Goal: Task Accomplishment & Management: Manage account settings

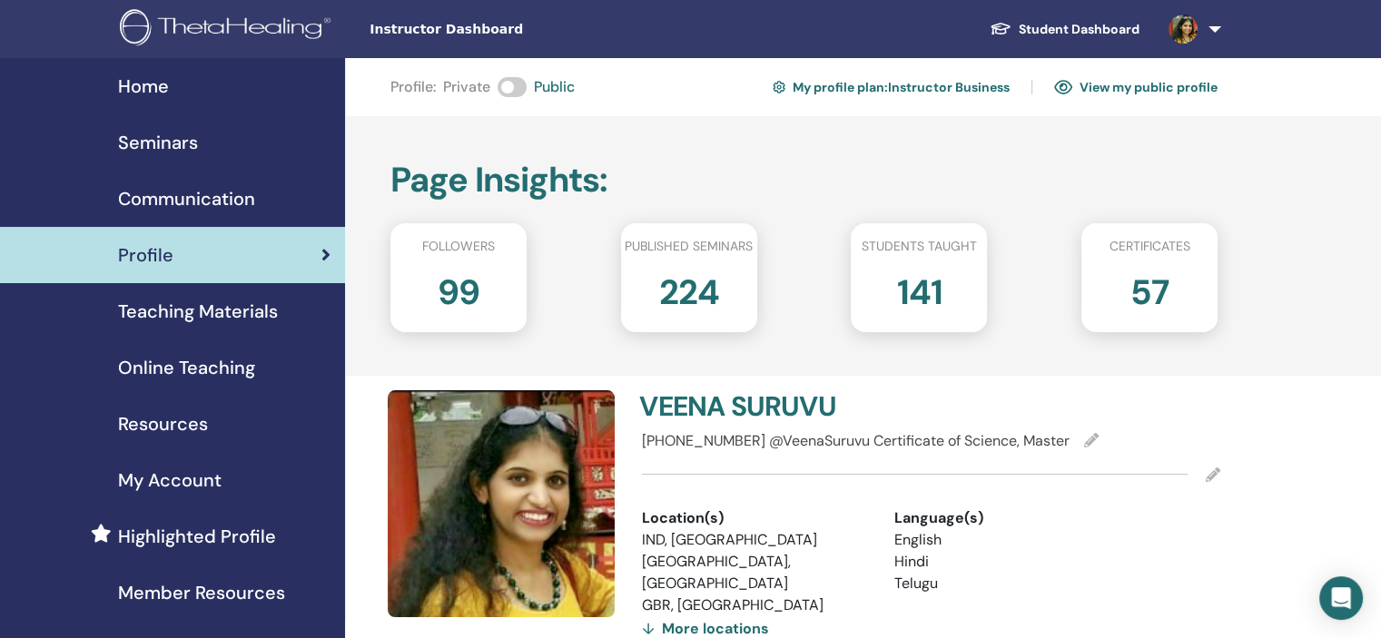
click at [231, 145] on div "Seminars" at bounding box center [173, 142] width 316 height 27
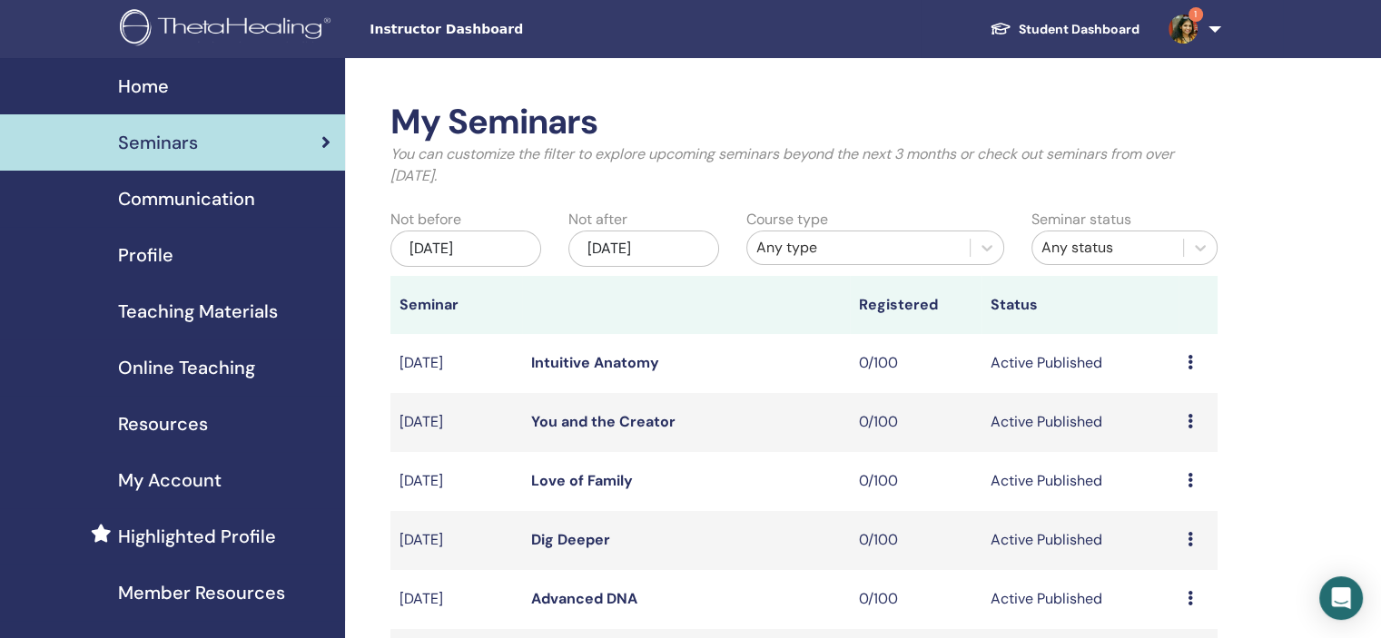
click at [203, 264] on div "Profile" at bounding box center [173, 255] width 316 height 27
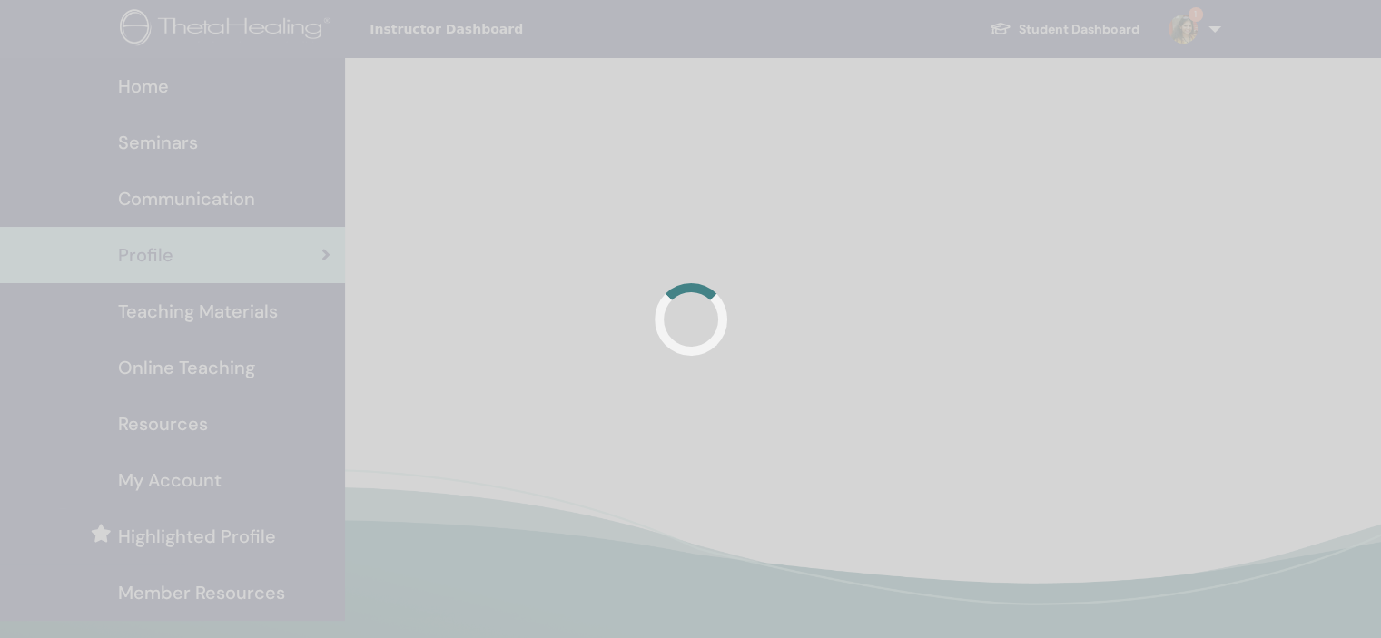
drag, startPoint x: 0, startPoint y: 0, endPoint x: 1196, endPoint y: 37, distance: 1196.5
click at [1196, 37] on div at bounding box center [690, 319] width 1381 height 638
click at [1182, 42] on div at bounding box center [690, 319] width 1381 height 638
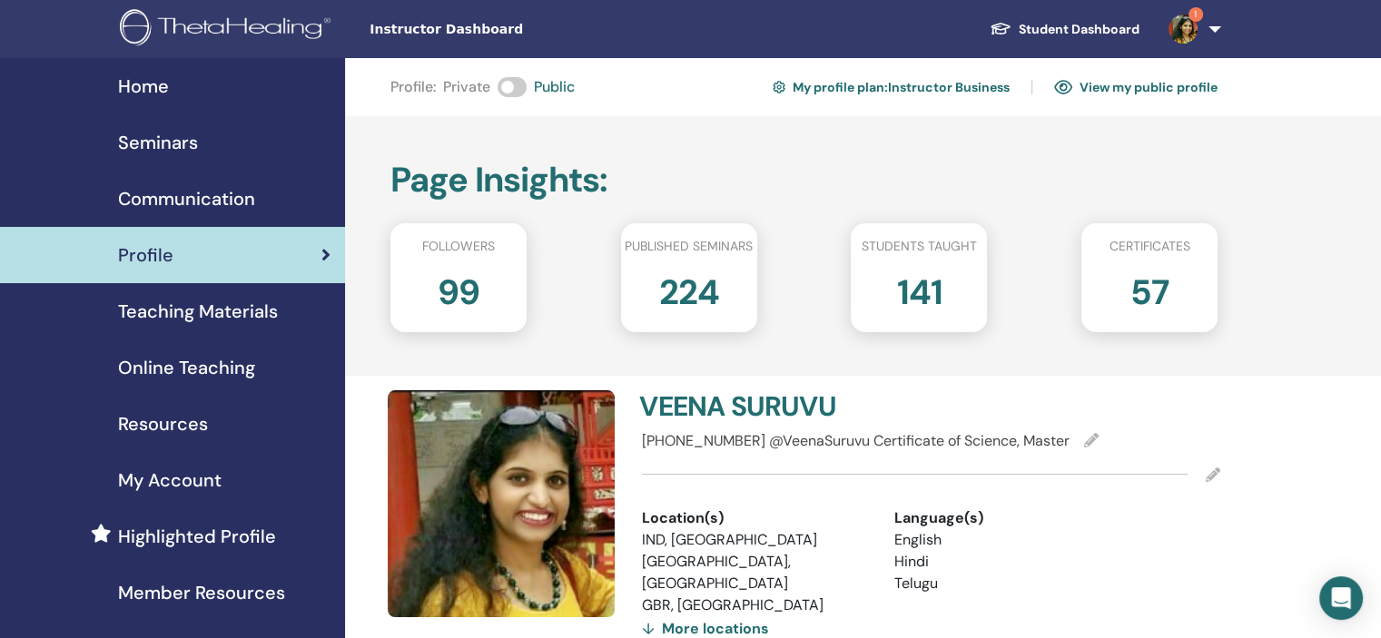
click at [1209, 31] on link "1" at bounding box center [1191, 29] width 74 height 58
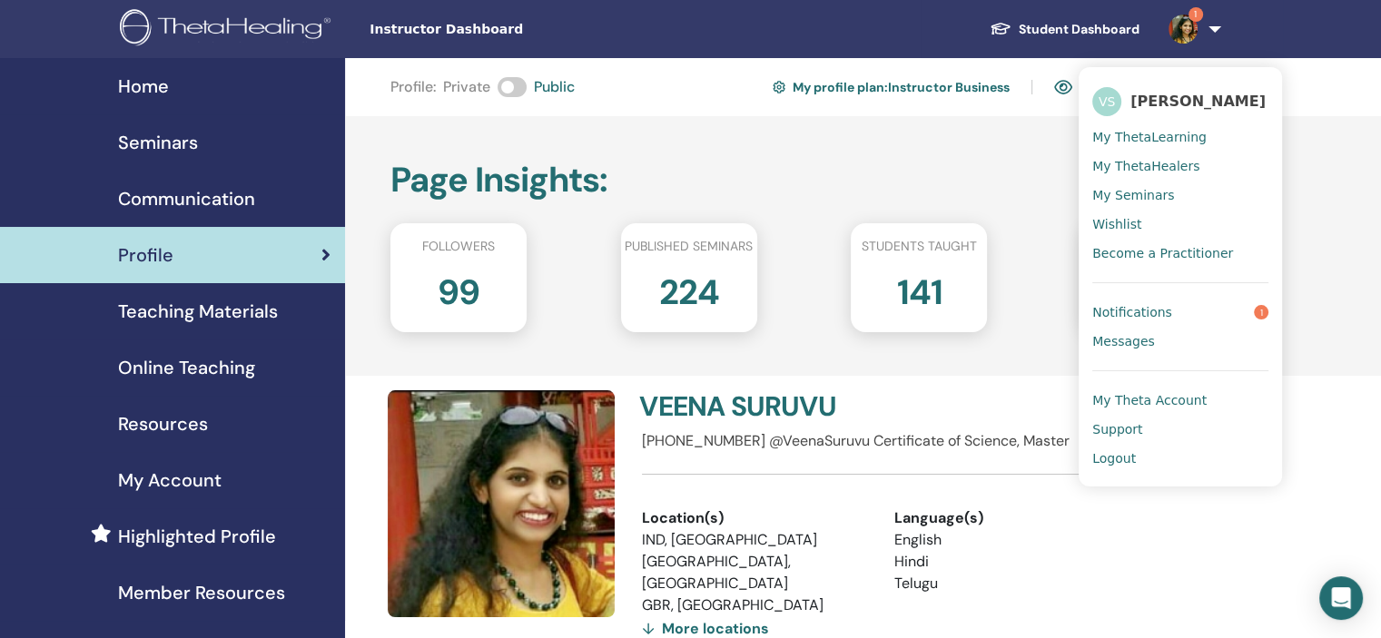
click at [1122, 313] on span "Notifications" at bounding box center [1132, 312] width 80 height 16
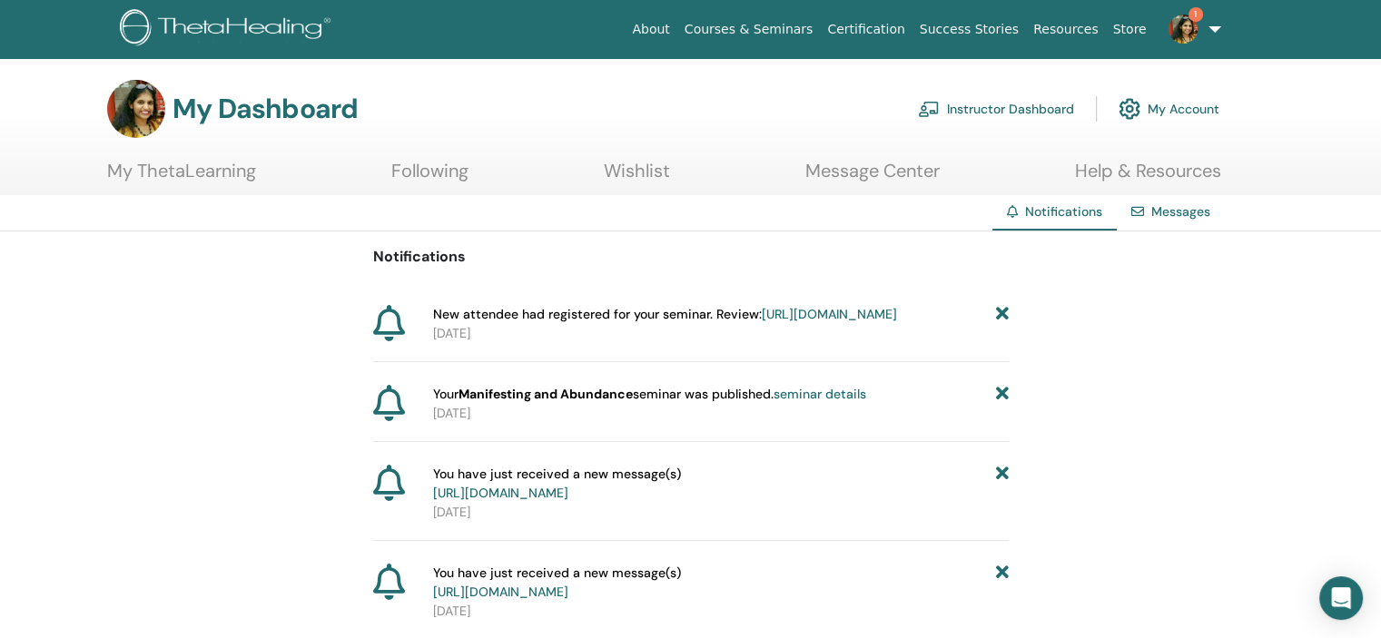
click at [1002, 404] on icon at bounding box center [1001, 394] width 13 height 19
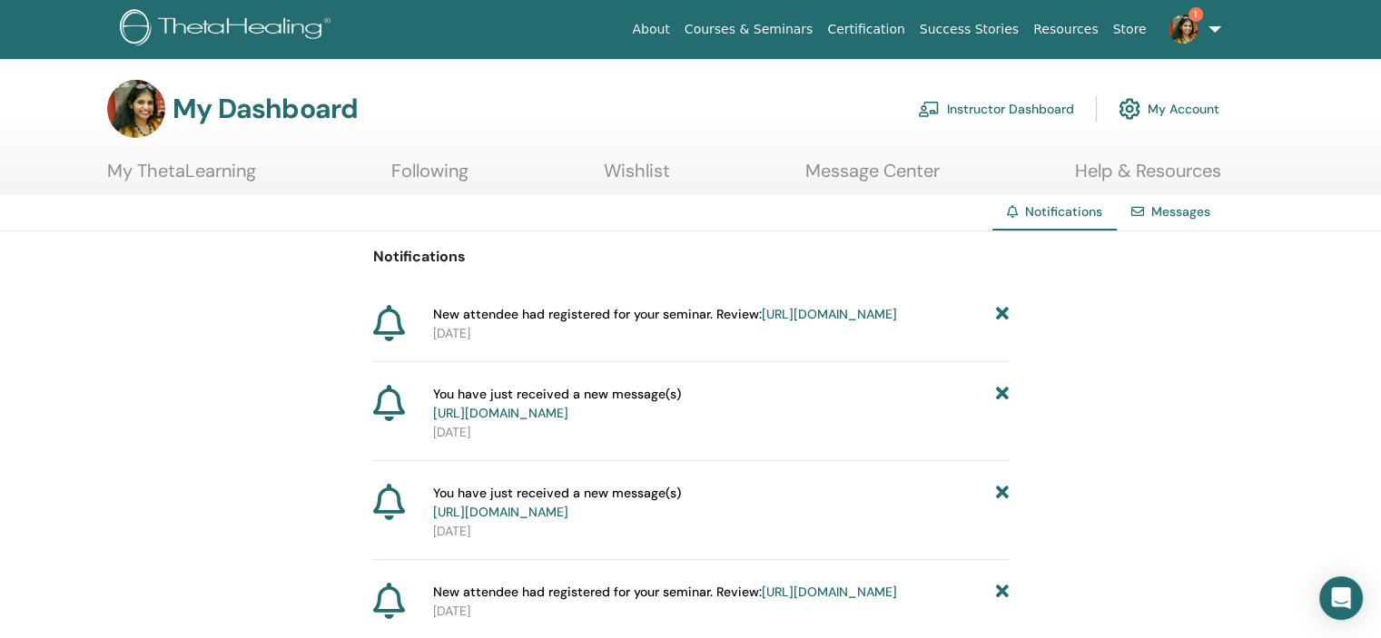
click at [813, 322] on link "https://member.thetahealing.com/instructor/seminar/378777/attendees" at bounding box center [829, 314] width 135 height 16
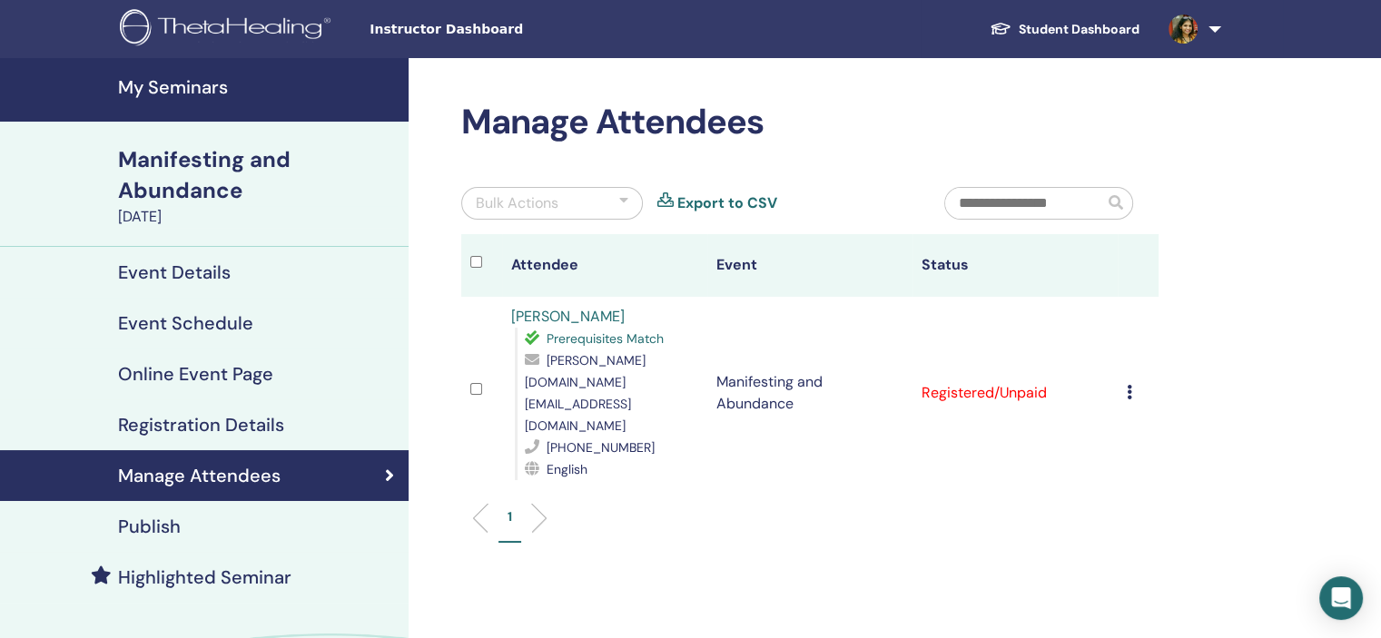
click at [196, 74] on link "My Seminars" at bounding box center [204, 90] width 409 height 64
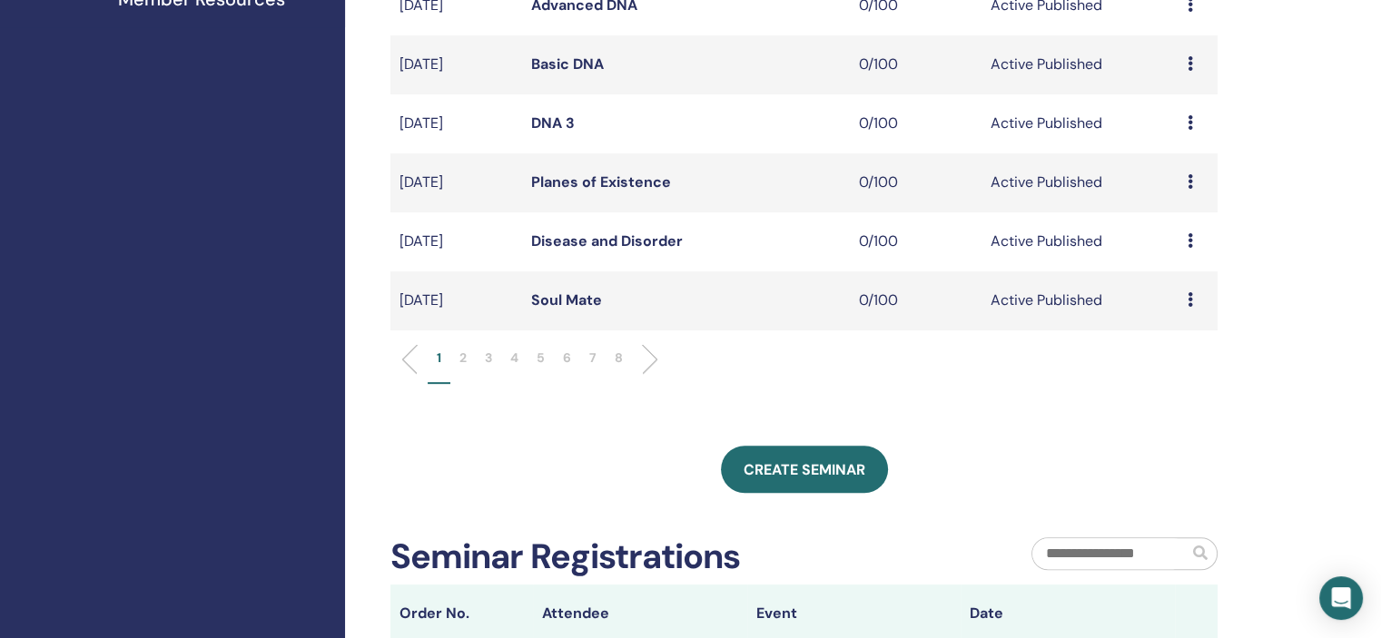
scroll to position [545, 0]
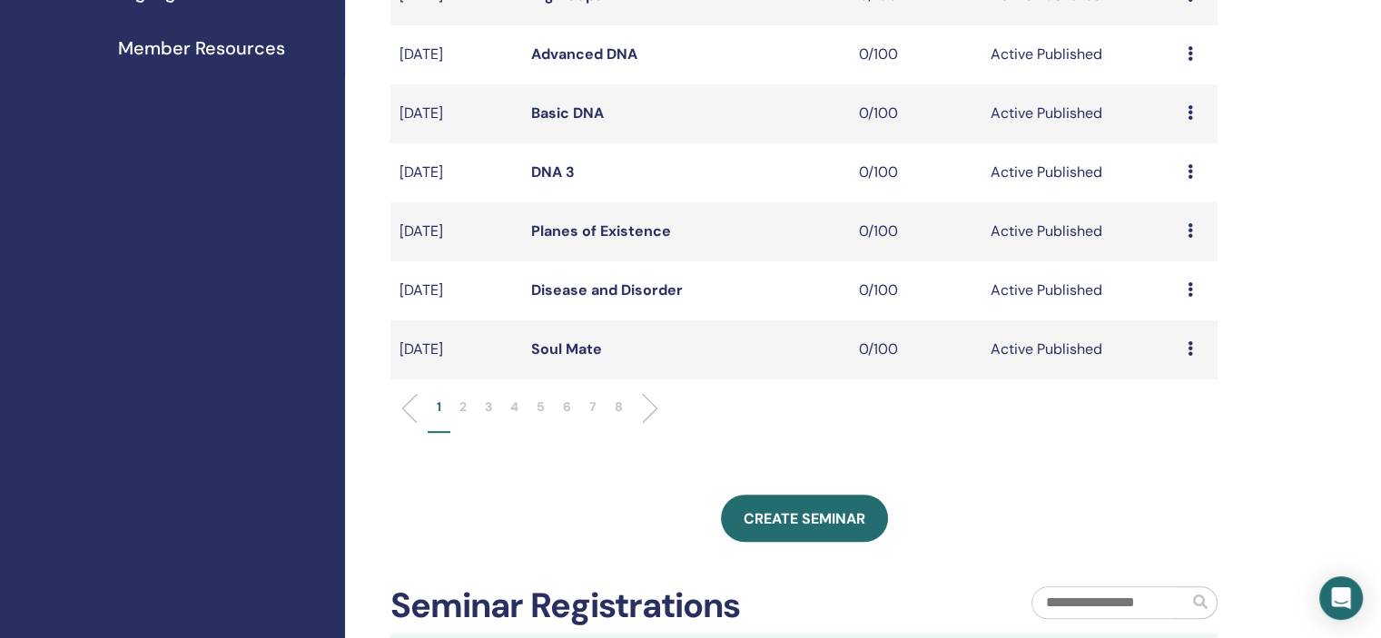
click at [570, 402] on p "6" at bounding box center [567, 407] width 8 height 19
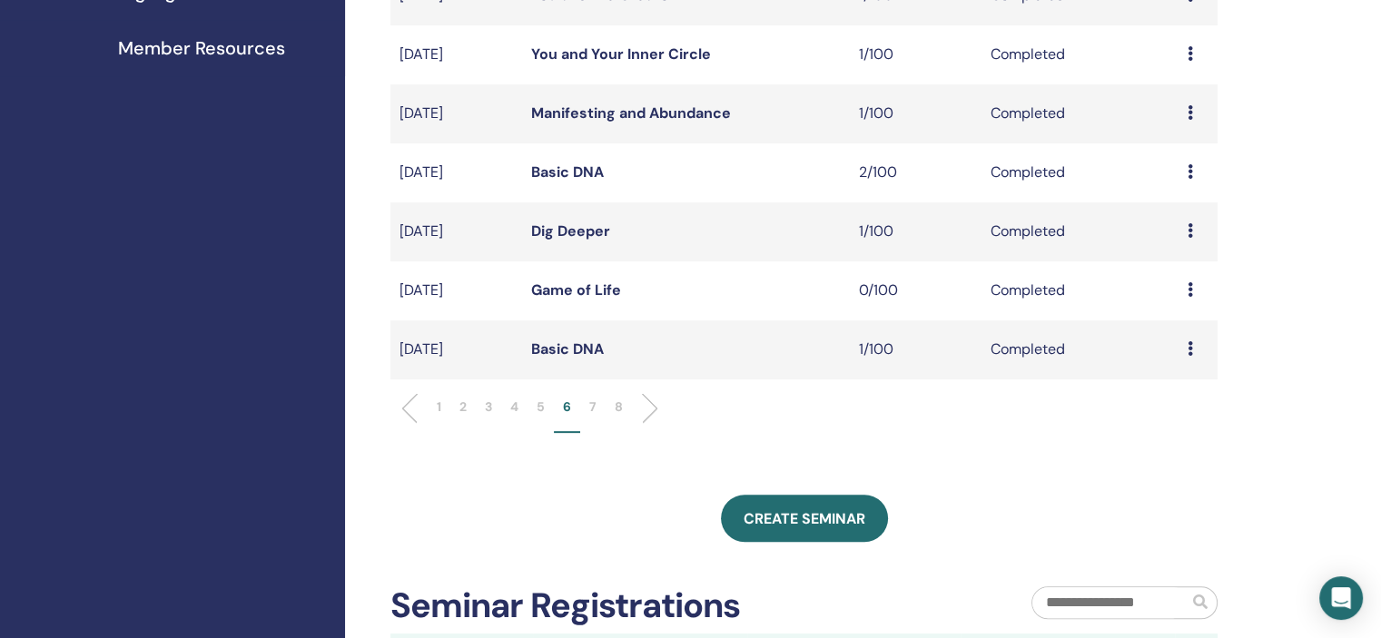
click at [593, 404] on p "7" at bounding box center [592, 407] width 7 height 19
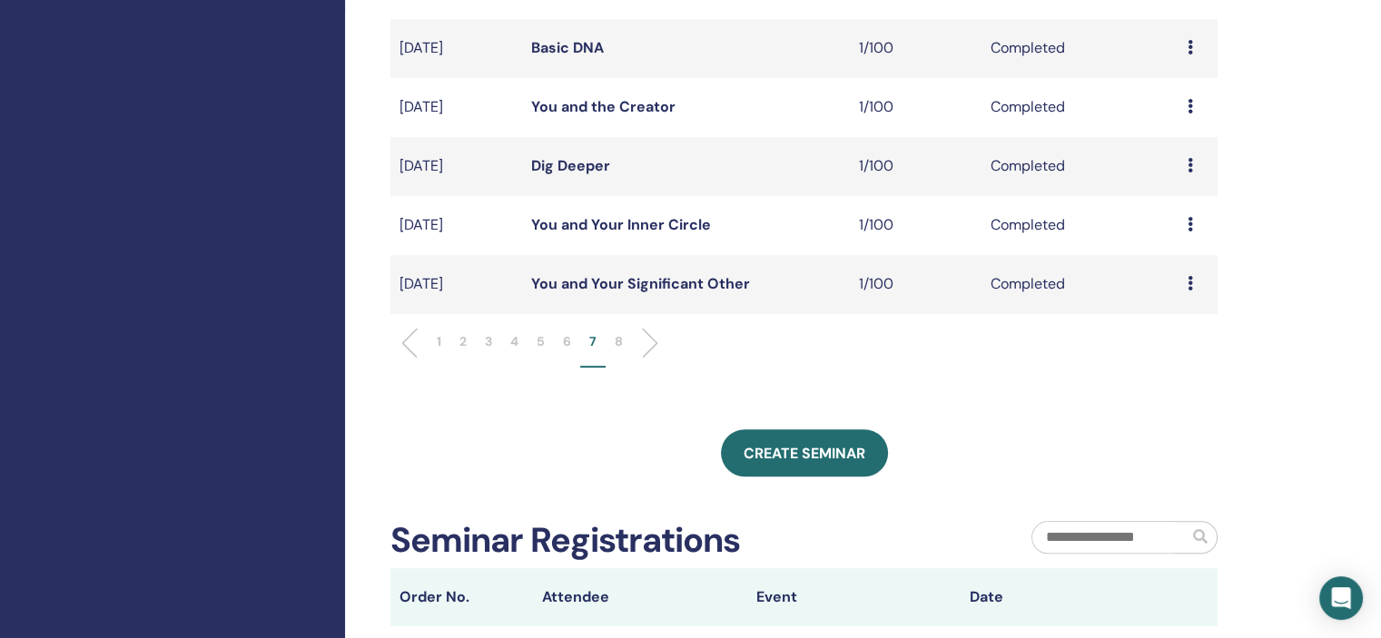
scroll to position [636, 0]
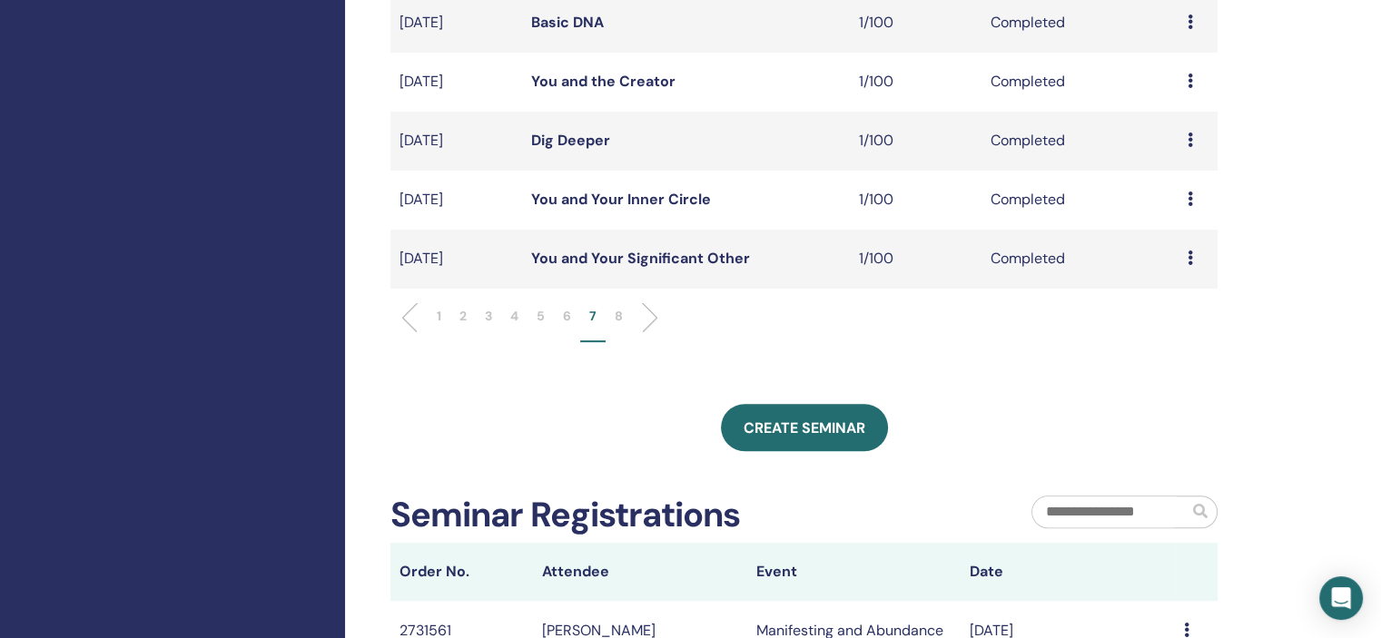
click at [614, 319] on li "8" at bounding box center [619, 324] width 26 height 35
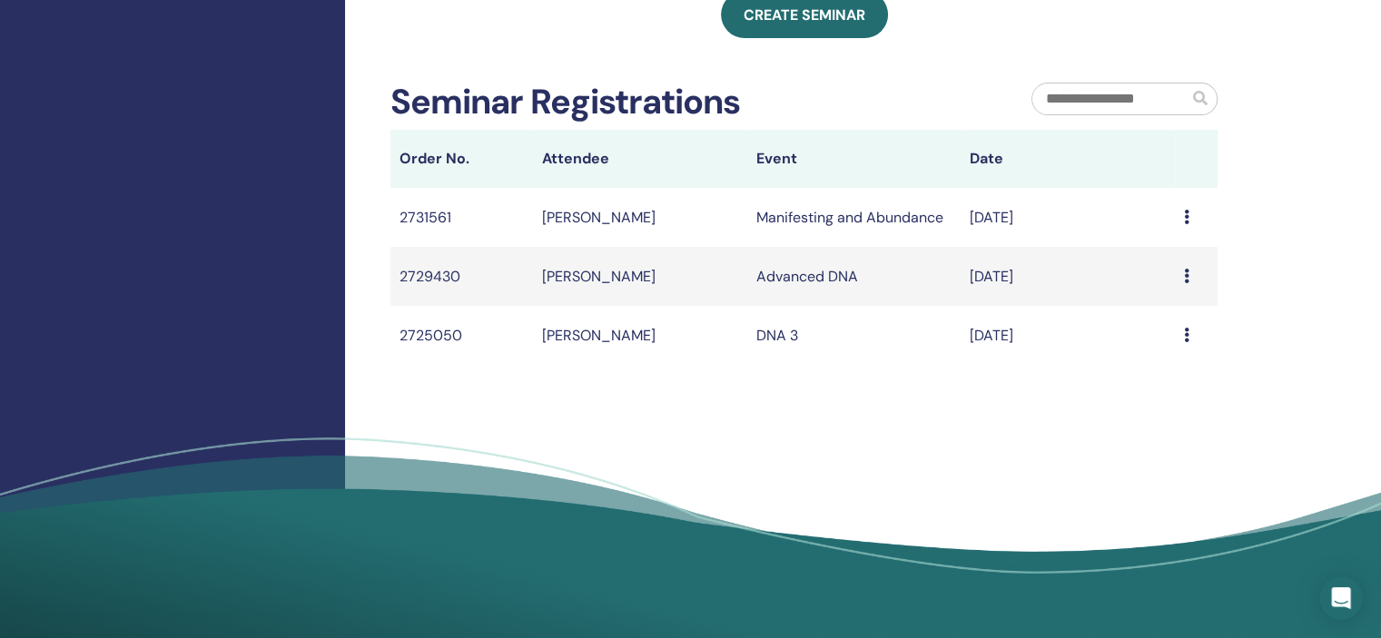
scroll to position [91, 0]
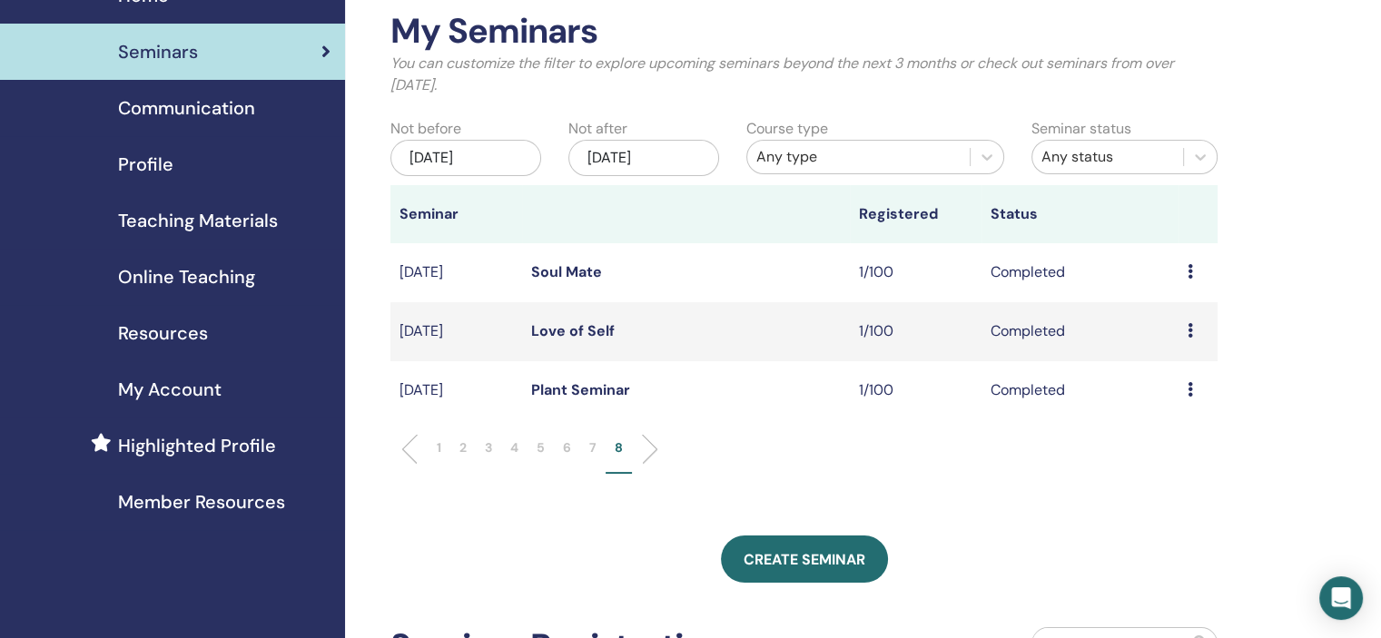
click at [530, 449] on li "5" at bounding box center [541, 456] width 26 height 35
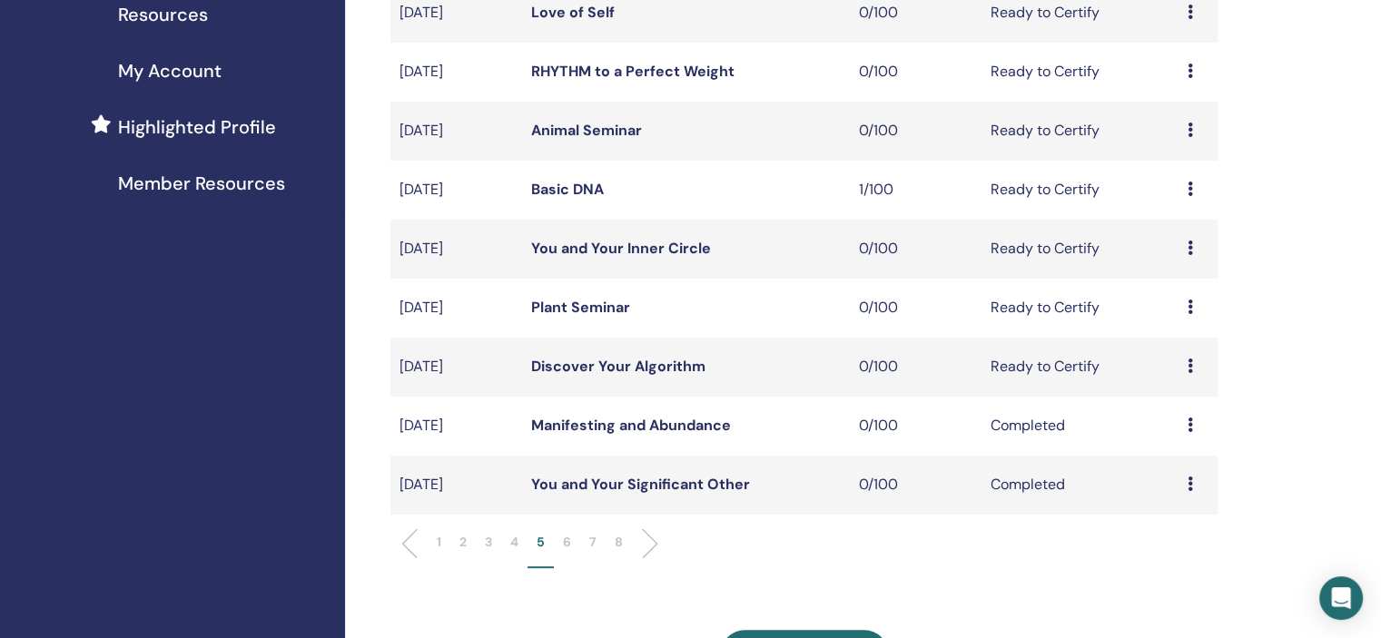
scroll to position [454, 0]
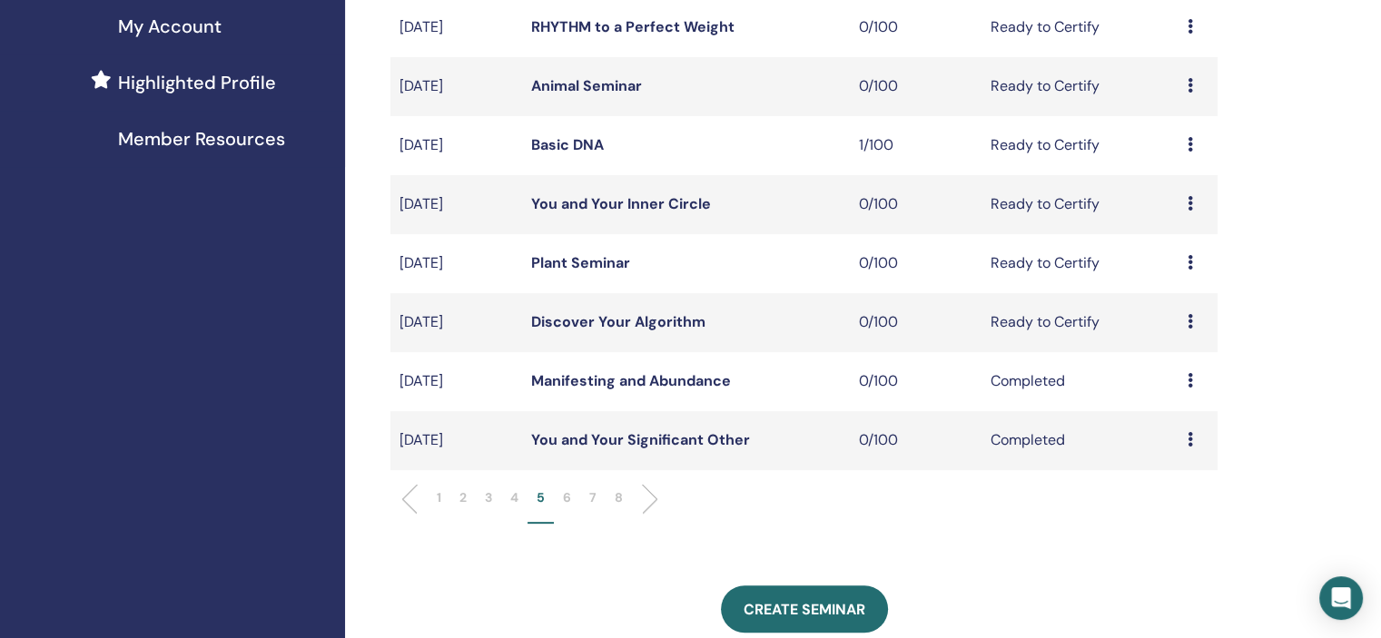
click at [568, 501] on p "6" at bounding box center [567, 498] width 8 height 19
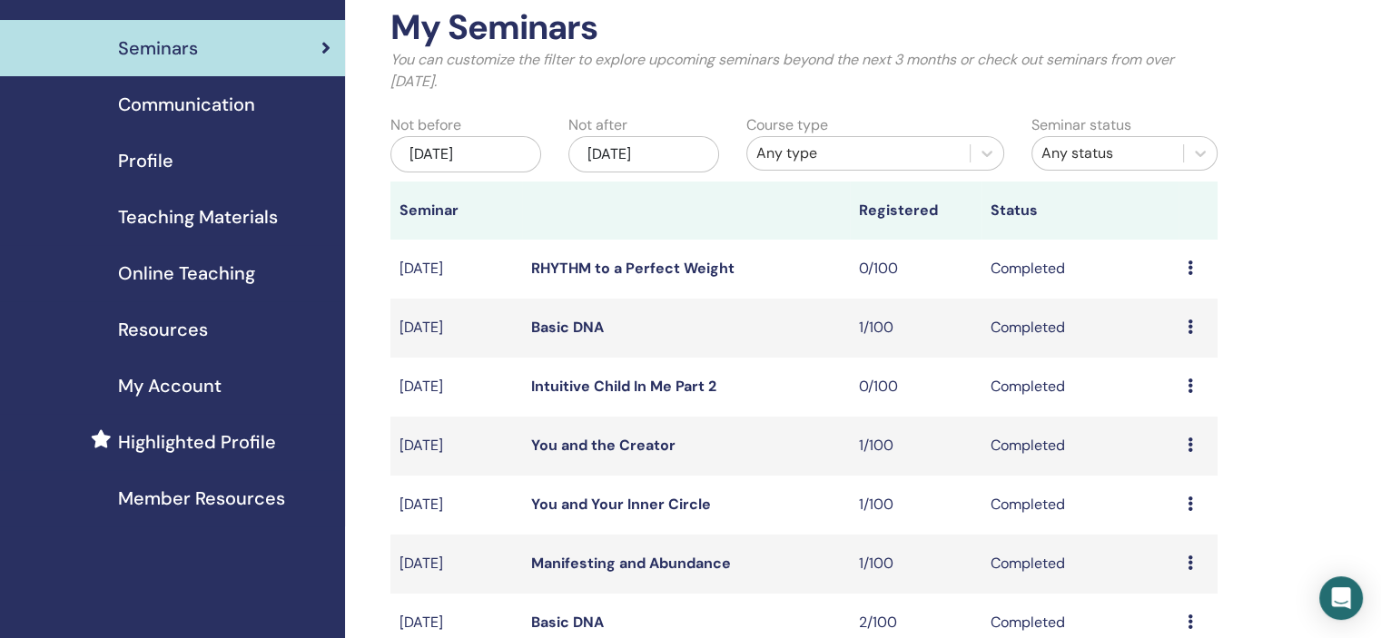
scroll to position [91, 0]
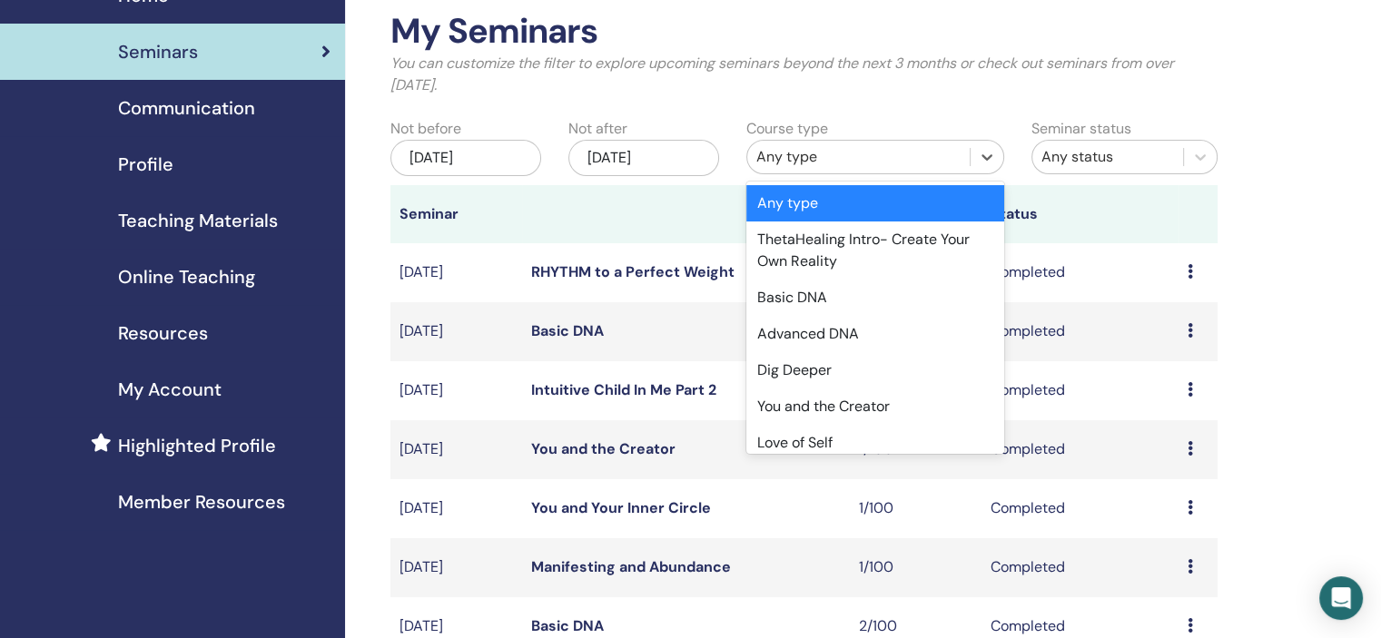
click at [857, 144] on div "Any type" at bounding box center [858, 157] width 222 height 29
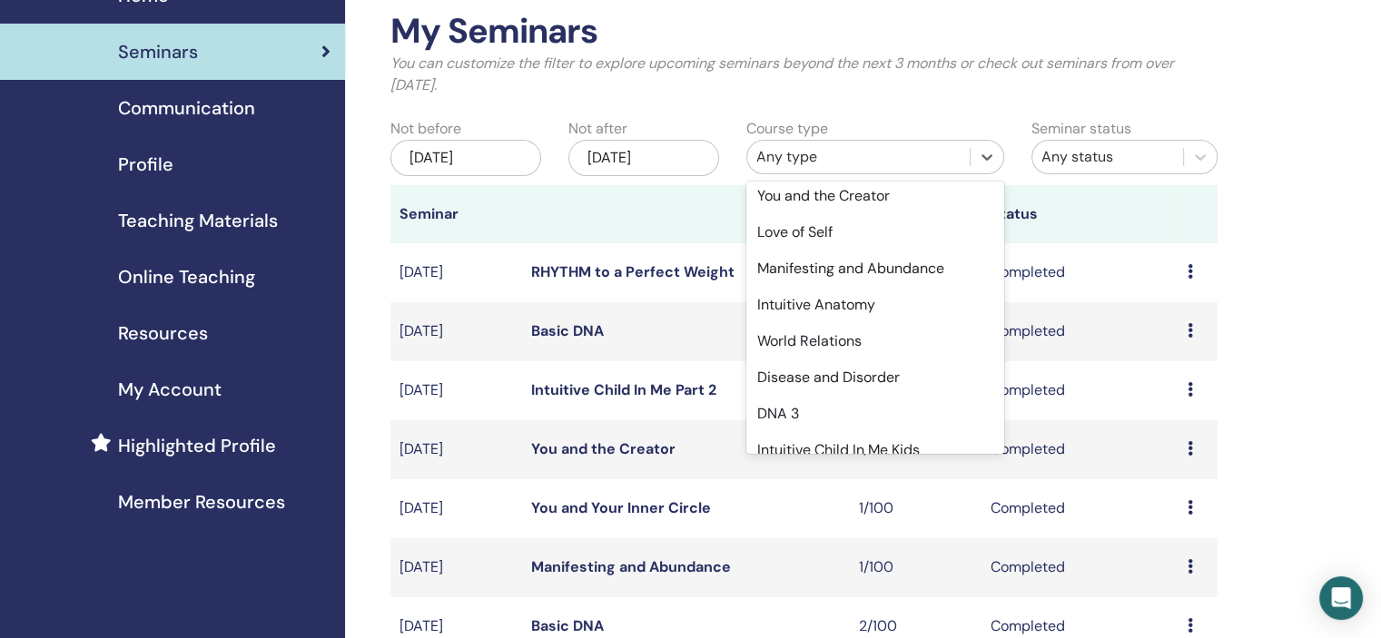
scroll to position [211, 0]
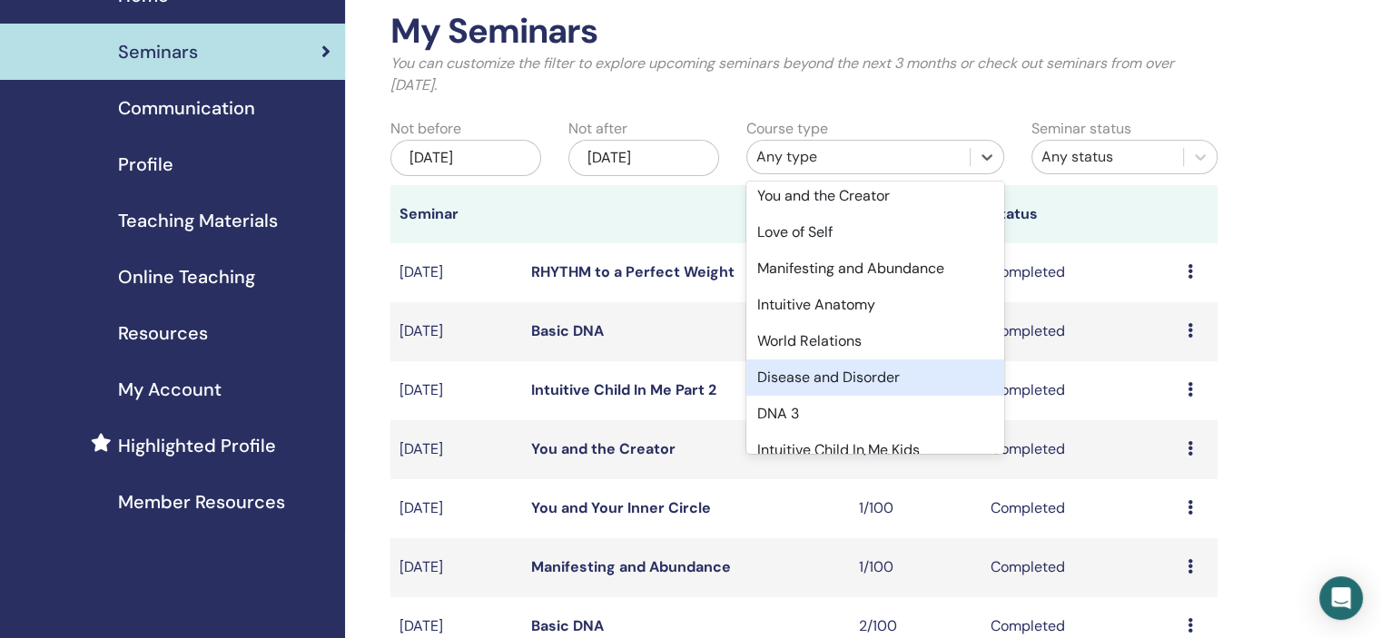
click at [882, 386] on div "Disease and Disorder" at bounding box center [875, 378] width 258 height 36
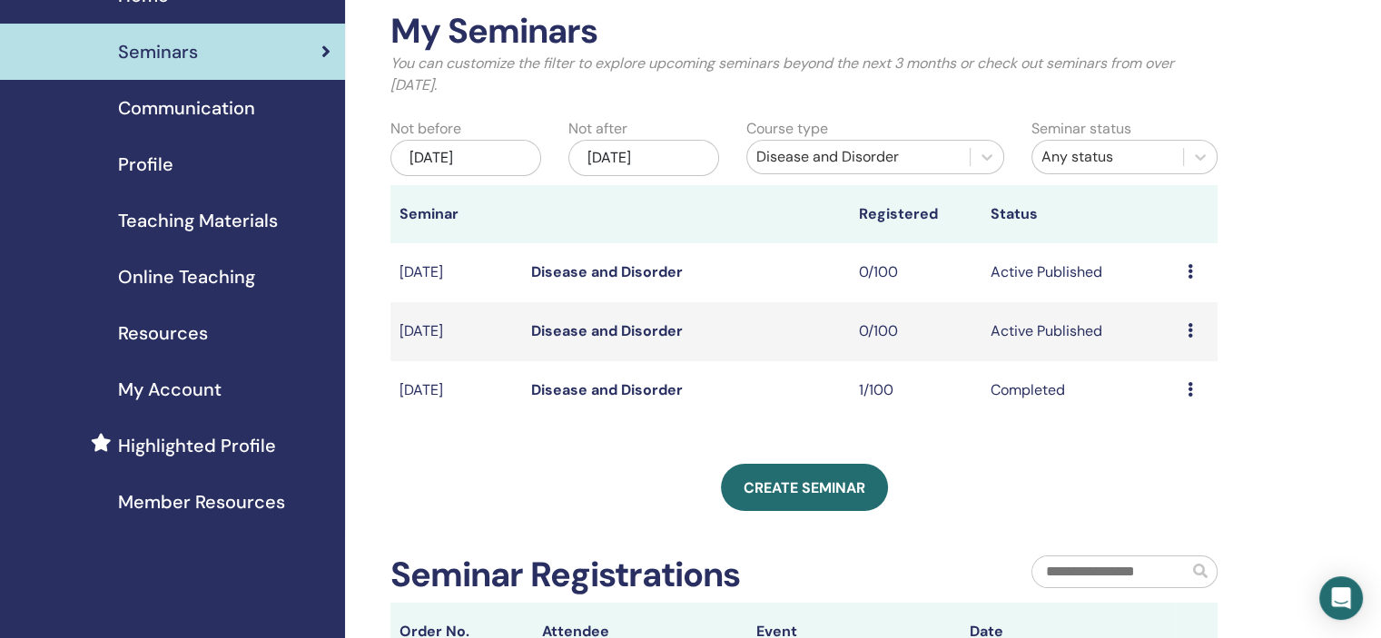
click at [1190, 383] on icon at bounding box center [1190, 389] width 5 height 15
click at [1180, 423] on link "Attendees" at bounding box center [1176, 425] width 69 height 19
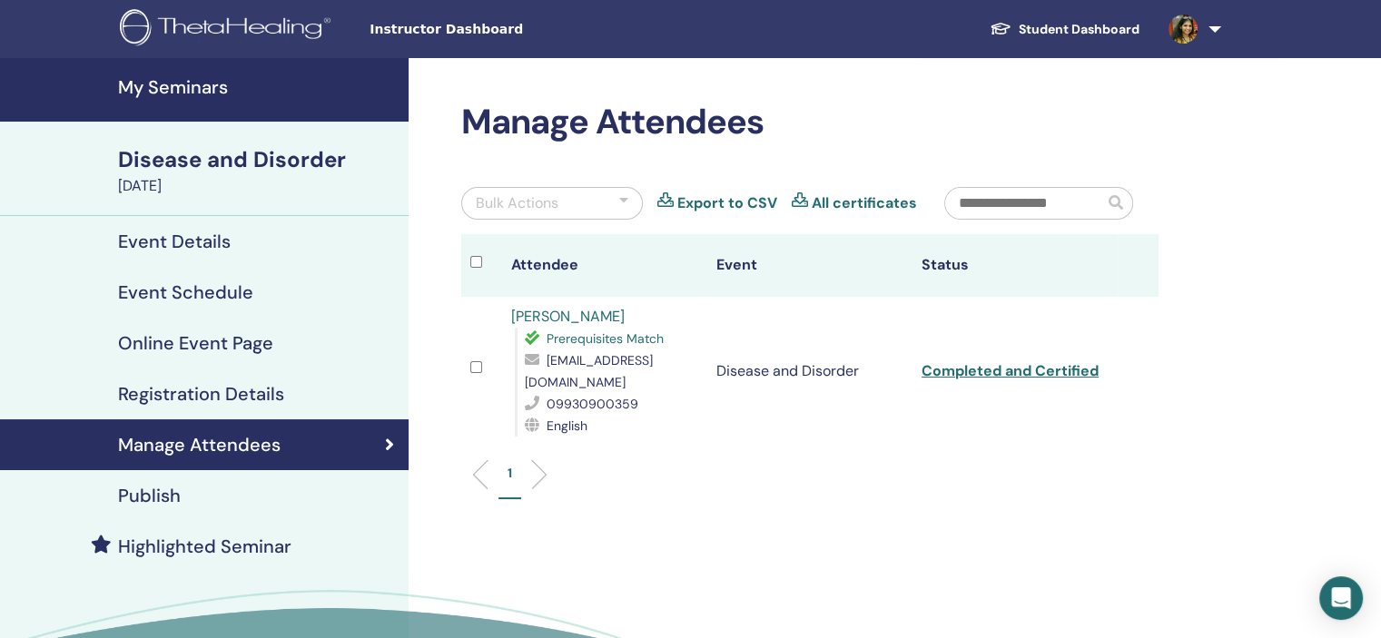
click at [568, 311] on link "[PERSON_NAME]" at bounding box center [568, 316] width 114 height 19
